Goal: Check status: Check status

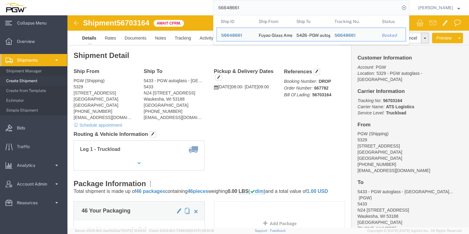
drag, startPoint x: 249, startPoint y: 6, endPoint x: 158, endPoint y: 6, distance: 91.3
click at [158, 7] on div "56648661 Ship ID Ship From Ship To Tracking Nu. Status Ship ID 56648661 Ship Fr…" at bounding box center [220, 7] width 379 height 15
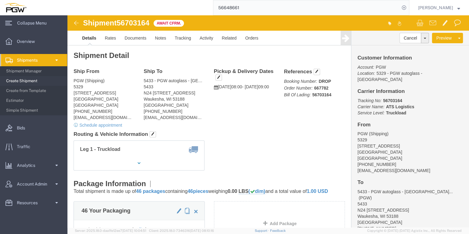
paste input "28030"
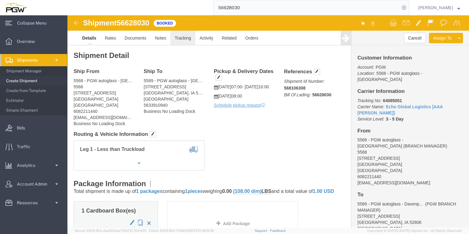
click link "Tracking"
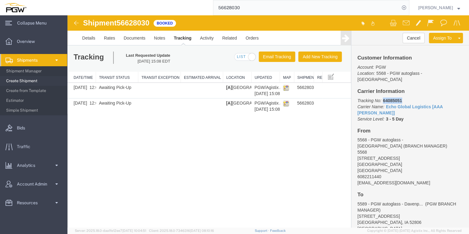
drag, startPoint x: 408, startPoint y: 94, endPoint x: 383, endPoint y: 93, distance: 25.8
click at [383, 97] on p "Tracking No: 64085051 Carrier Name: Echo Global Logistics [AAA [PERSON_NAME]] E…" at bounding box center [409, 109] width 105 height 25
click at [235, 5] on input "56628030" at bounding box center [306, 7] width 186 height 15
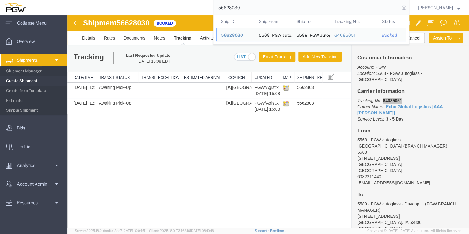
drag, startPoint x: 228, startPoint y: 8, endPoint x: 188, endPoint y: 7, distance: 40.5
click at [188, 7] on div "56628030 Ship ID Ship From Ship To Tracking Nu. Status Ship ID 56628030 Ship Fr…" at bounding box center [220, 7] width 379 height 15
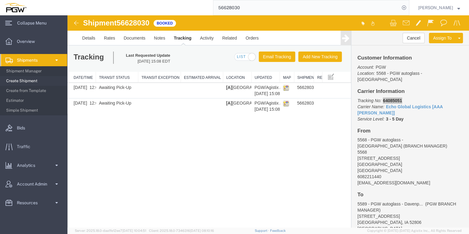
paste input "90081"
type input "56690081"
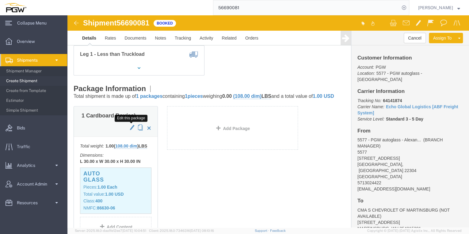
scroll to position [49, 0]
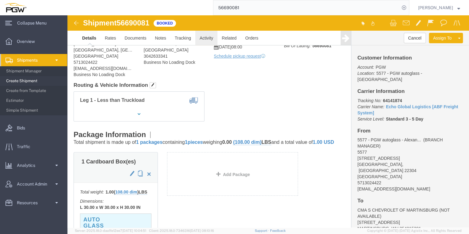
click link "Activity"
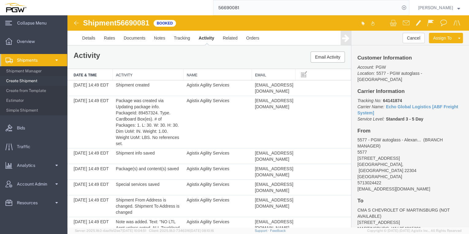
drag, startPoint x: 222, startPoint y: 76, endPoint x: 249, endPoint y: 76, distance: 27.0
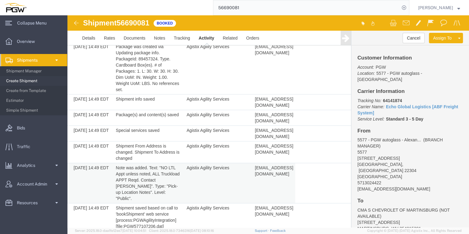
scroll to position [46, 0]
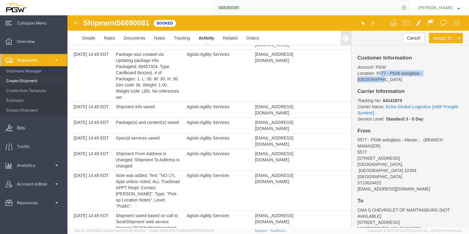
drag, startPoint x: 441, startPoint y: 73, endPoint x: 377, endPoint y: 74, distance: 64.1
click at [377, 74] on p "Account: PGW Location: 5577 - PGW autoglass - [GEOGRAPHIC_DATA]" at bounding box center [409, 73] width 105 height 18
click at [376, 75] on p "Account: PGW Location: 5577 - PGW autoglass - [GEOGRAPHIC_DATA]" at bounding box center [409, 73] width 105 height 18
drag, startPoint x: 377, startPoint y: 74, endPoint x: 386, endPoint y: 74, distance: 9.5
click at [386, 74] on p "Account: PGW Location: 5577 - PGW autoglass - [GEOGRAPHIC_DATA]" at bounding box center [409, 73] width 105 height 18
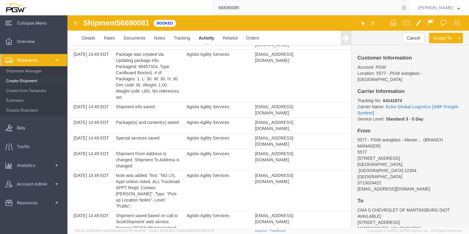
drag, startPoint x: 386, startPoint y: 74, endPoint x: 380, endPoint y: 67, distance: 8.5
click at [380, 67] on span "PGW" at bounding box center [380, 67] width 10 height 5
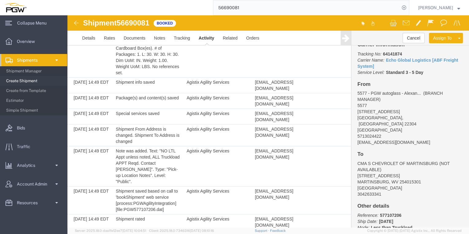
scroll to position [71, 0]
